Goal: Obtain resource: Obtain resource

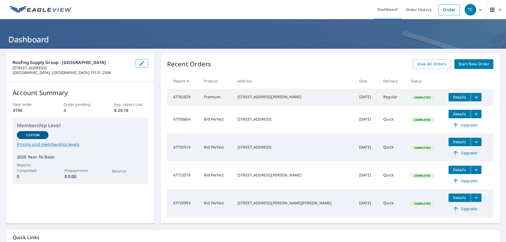
click at [462, 61] on span "Start New Order" at bounding box center [474, 64] width 31 height 7
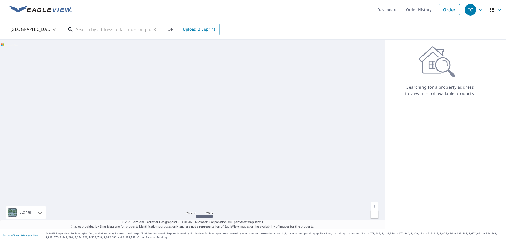
click at [138, 32] on input "text" at bounding box center [113, 29] width 75 height 15
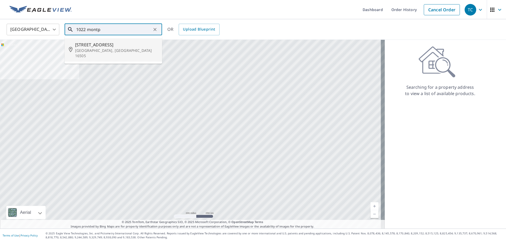
click at [125, 51] on p "[GEOGRAPHIC_DATA], [GEOGRAPHIC_DATA] 16505" at bounding box center [116, 53] width 83 height 11
type input "[STREET_ADDRESS]"
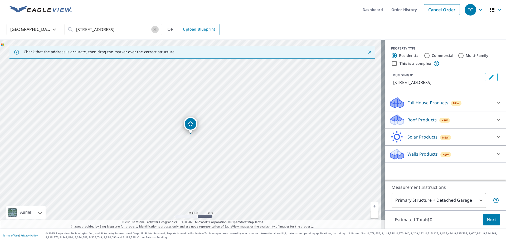
click at [152, 30] on button "Clear" at bounding box center [154, 29] width 7 height 7
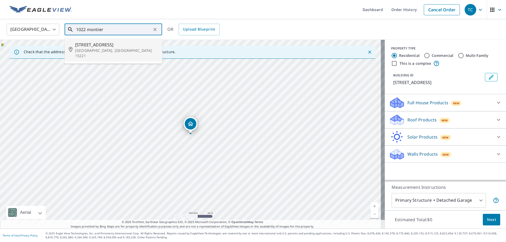
click at [115, 50] on p "[GEOGRAPHIC_DATA], [GEOGRAPHIC_DATA] 15221" at bounding box center [116, 53] width 83 height 11
type input "[STREET_ADDRESS]"
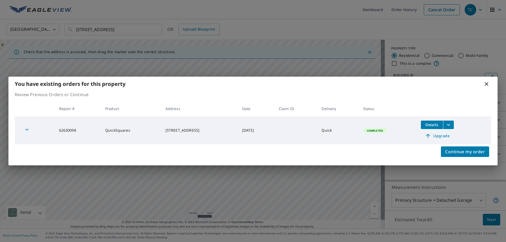
click at [451, 126] on icon "filesDropdownBtn-62630098" at bounding box center [449, 125] width 6 height 6
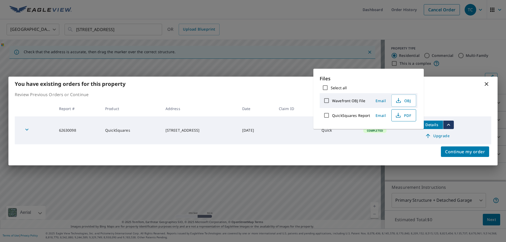
click at [406, 116] on span "PDF" at bounding box center [403, 115] width 17 height 6
click at [404, 103] on span "OBJ" at bounding box center [403, 101] width 17 height 6
